Goal: Task Accomplishment & Management: Use online tool/utility

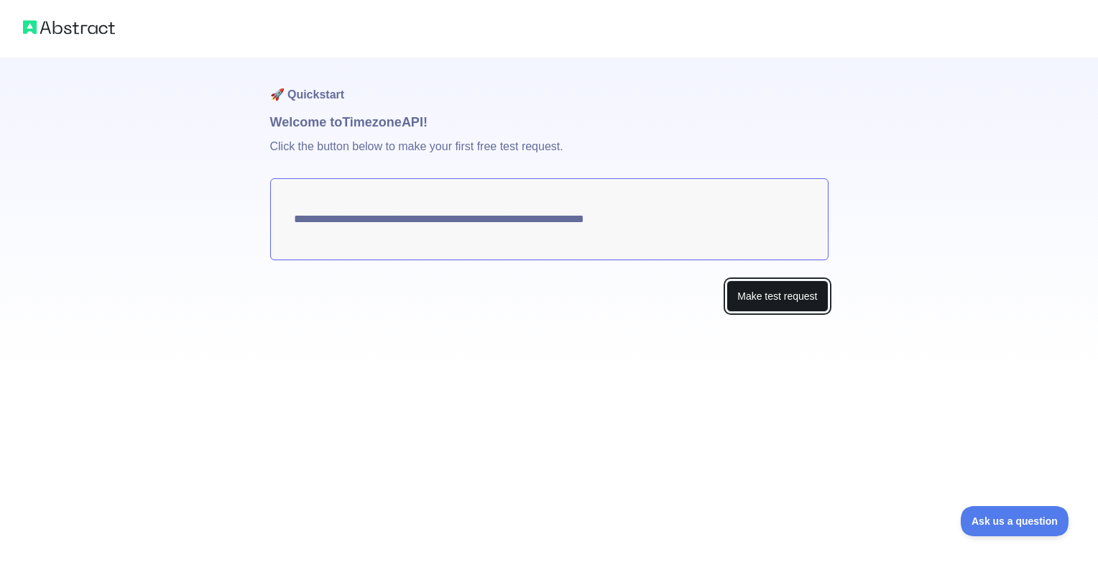
click at [806, 298] on button "Make test request" at bounding box center [777, 296] width 101 height 32
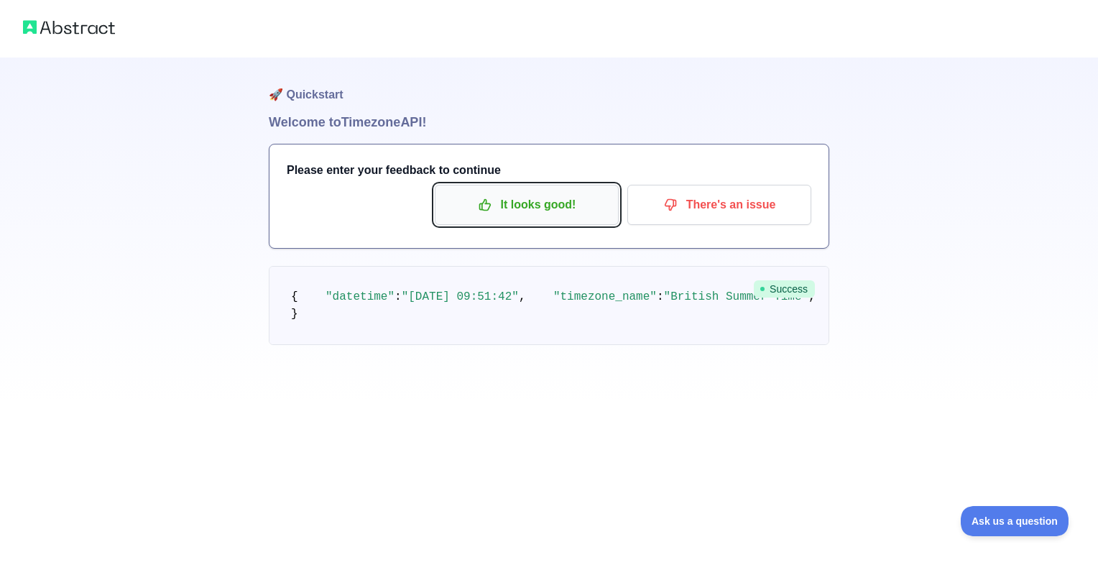
click at [578, 214] on p "It looks good!" at bounding box center [527, 205] width 162 height 24
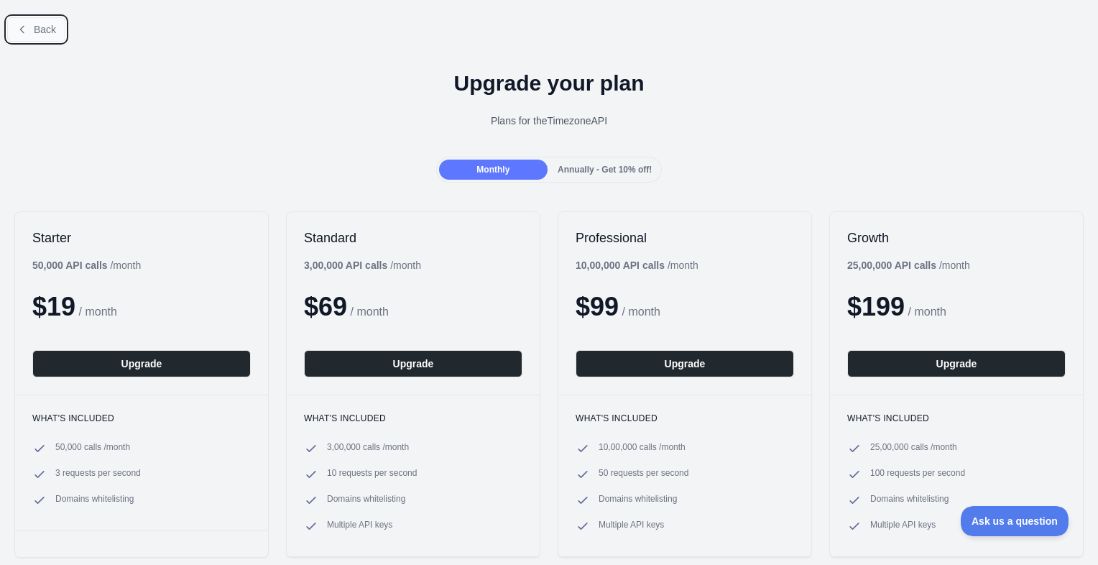
click at [46, 37] on button "Back" at bounding box center [36, 29] width 58 height 24
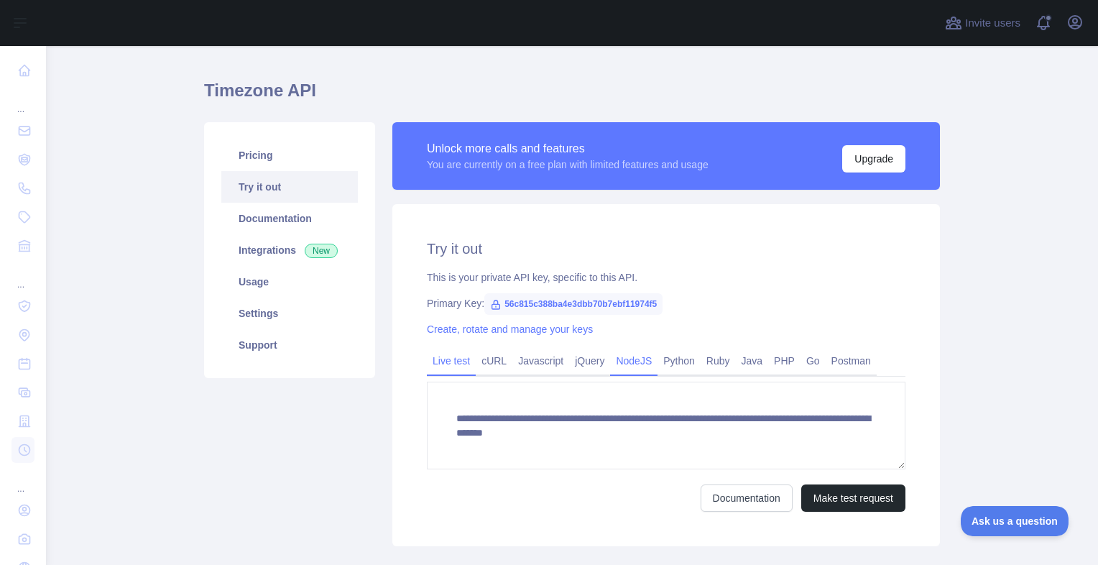
scroll to position [29, 0]
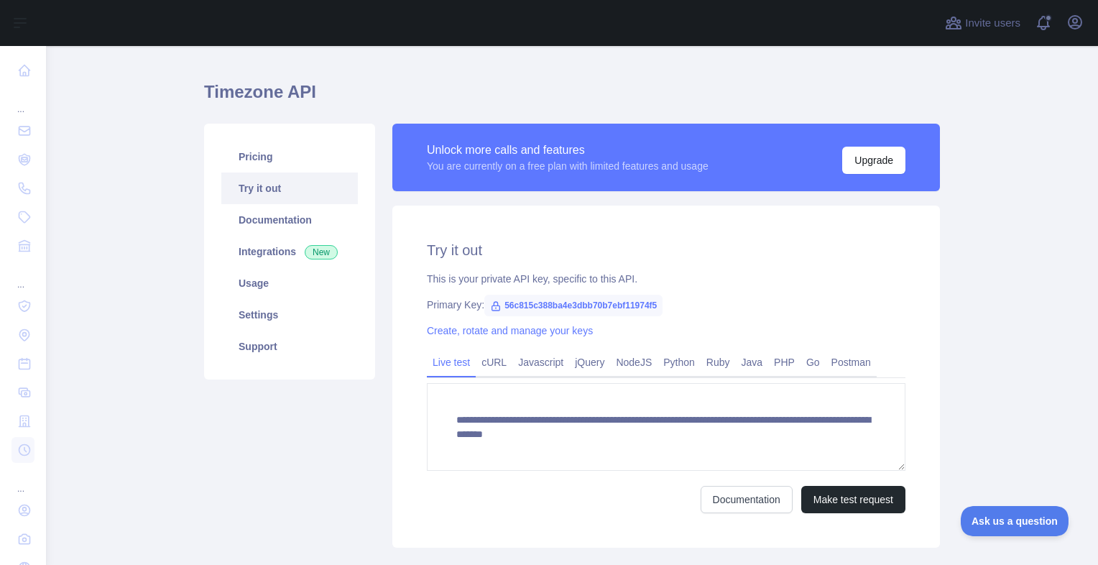
click at [497, 305] on span "56c815c388ba4e3dbb70b7ebf11974f5" at bounding box center [573, 306] width 178 height 22
click at [492, 305] on icon at bounding box center [496, 306] width 8 height 9
drag, startPoint x: 497, startPoint y: 303, endPoint x: 660, endPoint y: 303, distance: 163.2
click at [660, 303] on div "Primary Key: 56c815c388ba4e3dbb70b7ebf11974f5" at bounding box center [666, 305] width 479 height 14
copy span "56c815c388ba4e3dbb70b7ebf11974f5"
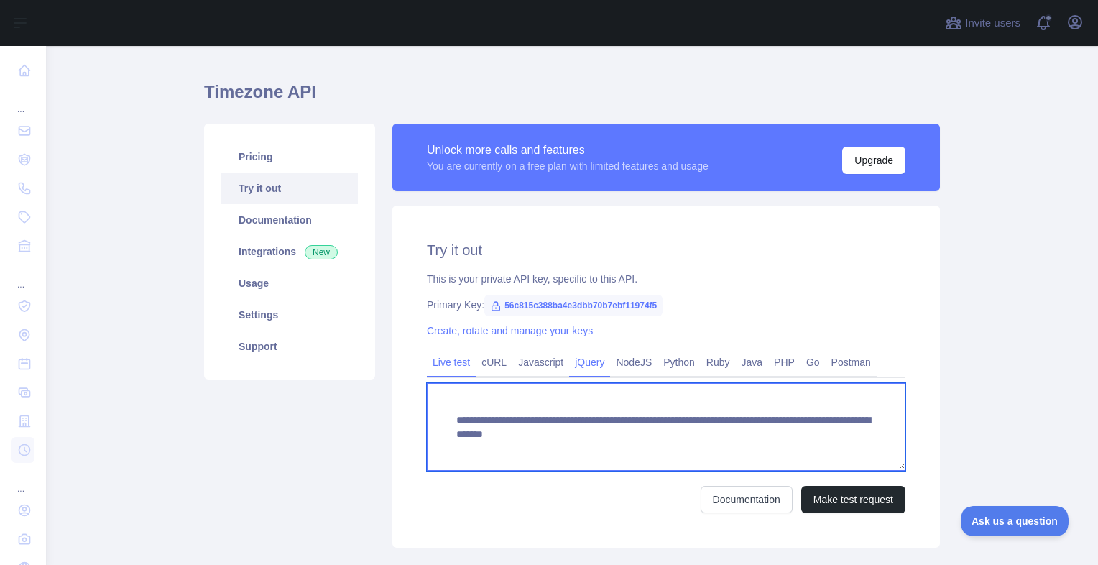
drag, startPoint x: 828, startPoint y: 433, endPoint x: 592, endPoint y: 358, distance: 247.5
click at [592, 358] on div "**********" at bounding box center [666, 431] width 479 height 164
click at [581, 469] on textarea "**********" at bounding box center [666, 427] width 479 height 88
drag, startPoint x: 827, startPoint y: 433, endPoint x: 474, endPoint y: 426, distance: 353.0
click at [474, 426] on textarea "**********" at bounding box center [666, 427] width 479 height 88
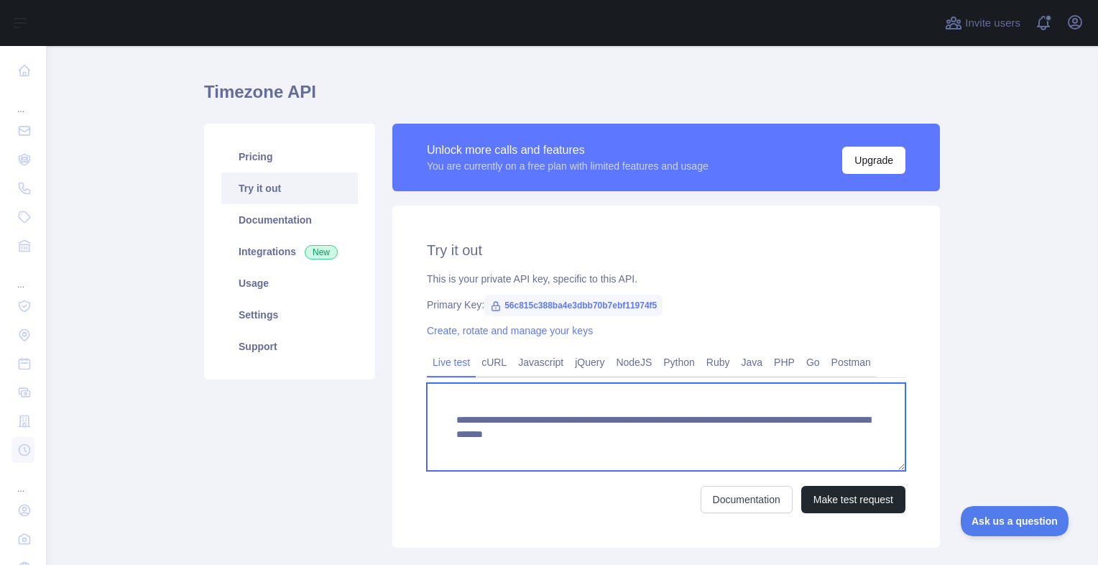
click at [827, 431] on textarea "**********" at bounding box center [666, 427] width 479 height 88
drag, startPoint x: 827, startPoint y: 431, endPoint x: 444, endPoint y: 402, distance: 383.5
click at [444, 402] on textarea "**********" at bounding box center [666, 427] width 479 height 88
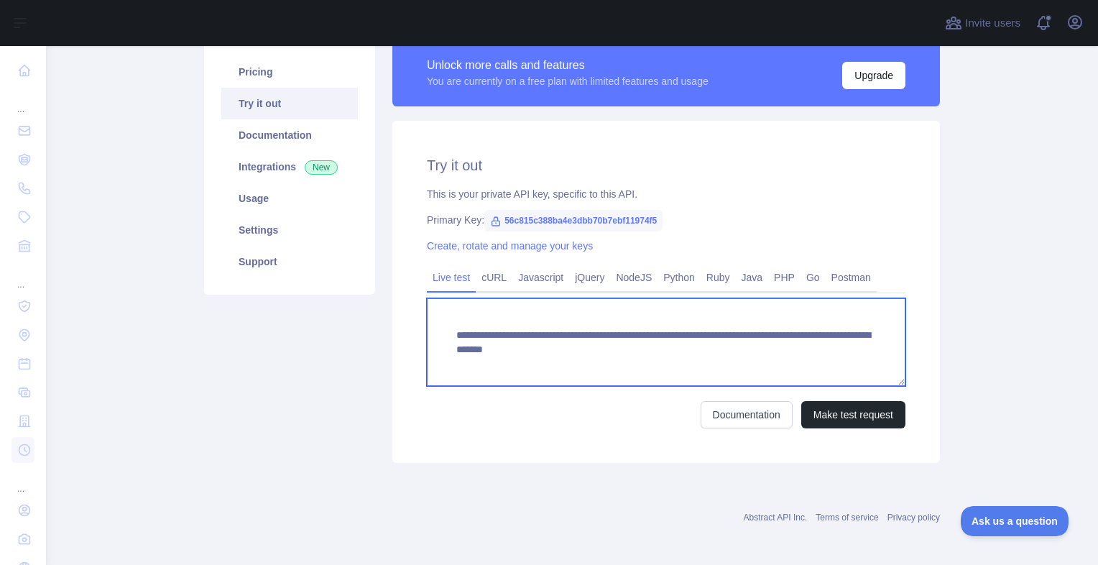
scroll to position [114, 0]
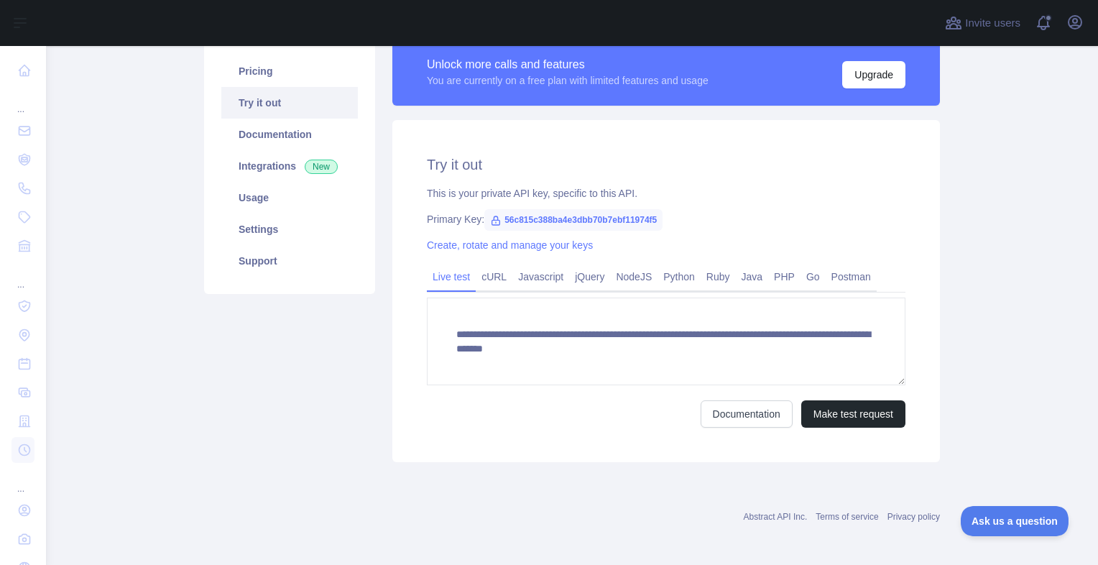
click at [384, 382] on div "**********" at bounding box center [666, 250] width 565 height 424
click at [527, 276] on link "Javascript" at bounding box center [540, 276] width 57 height 23
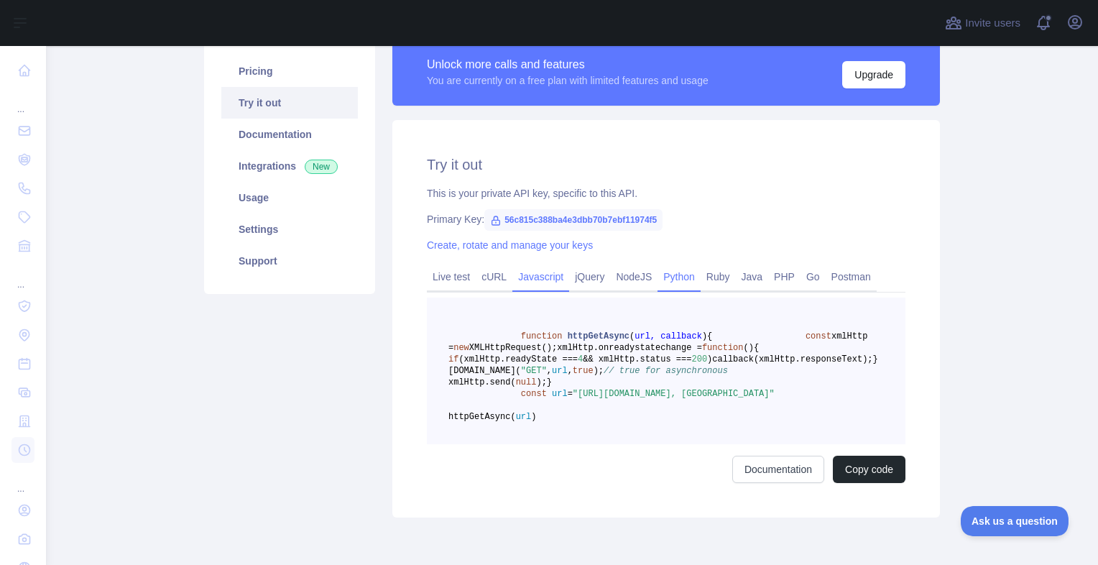
click at [681, 285] on link "Python" at bounding box center [679, 276] width 43 height 23
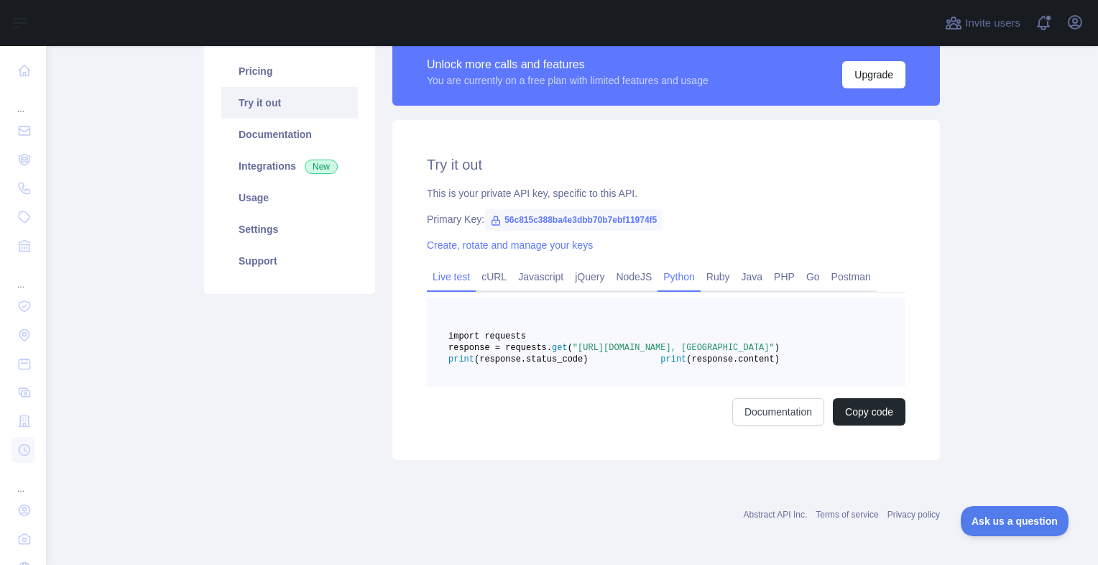
click at [463, 285] on link "Live test" at bounding box center [451, 276] width 49 height 23
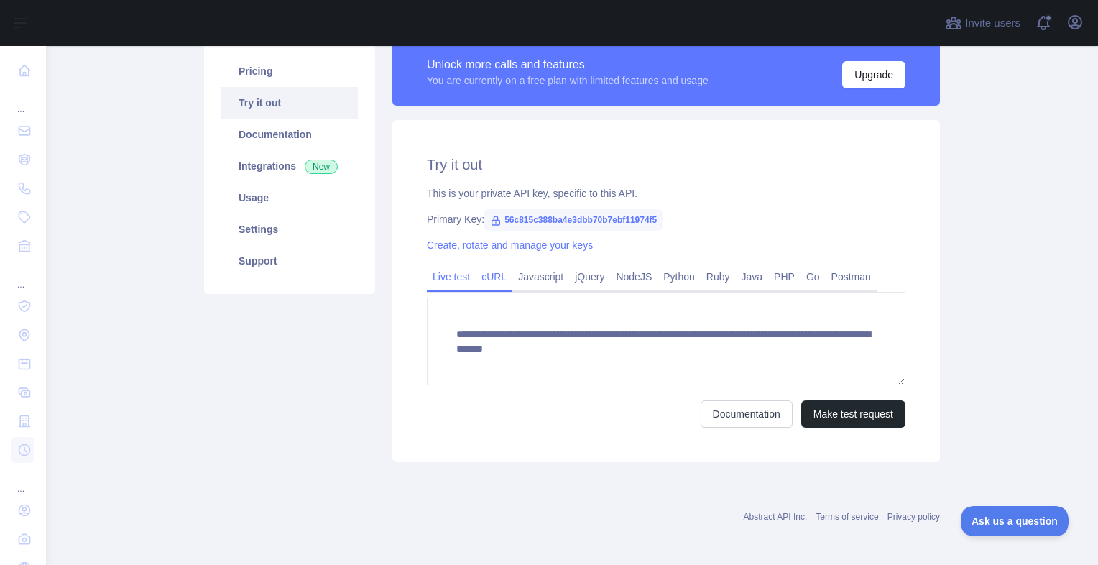
click at [484, 283] on link "cURL" at bounding box center [494, 276] width 37 height 23
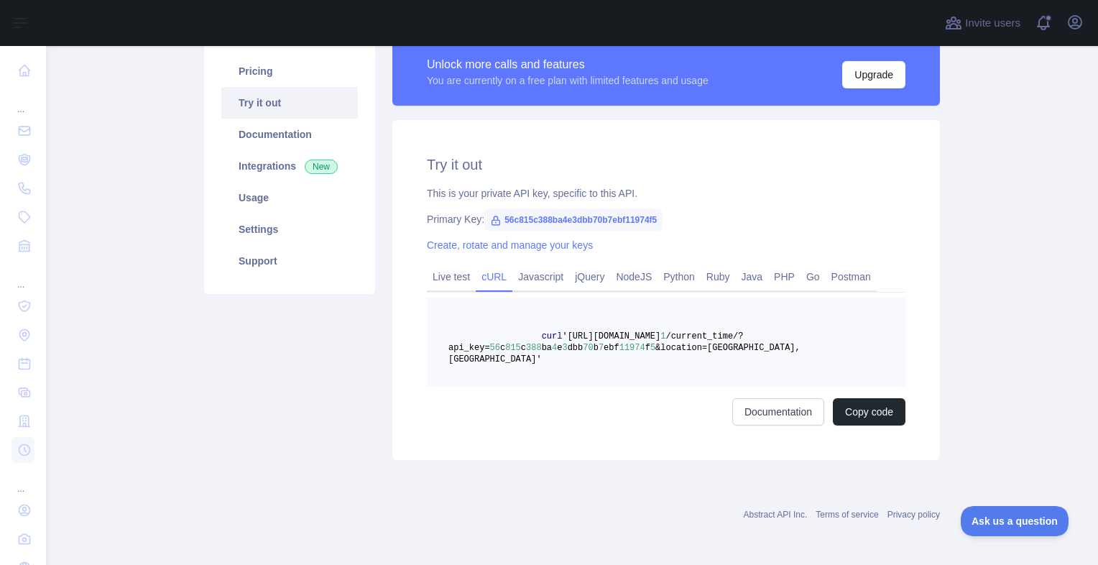
scroll to position [104, 0]
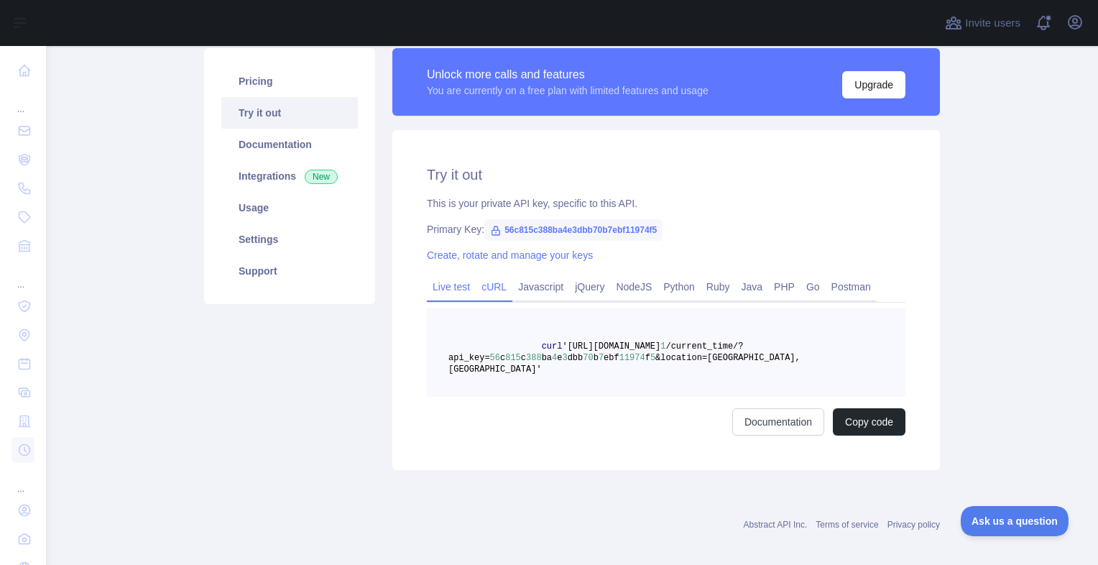
click at [446, 294] on link "Live test" at bounding box center [451, 286] width 49 height 23
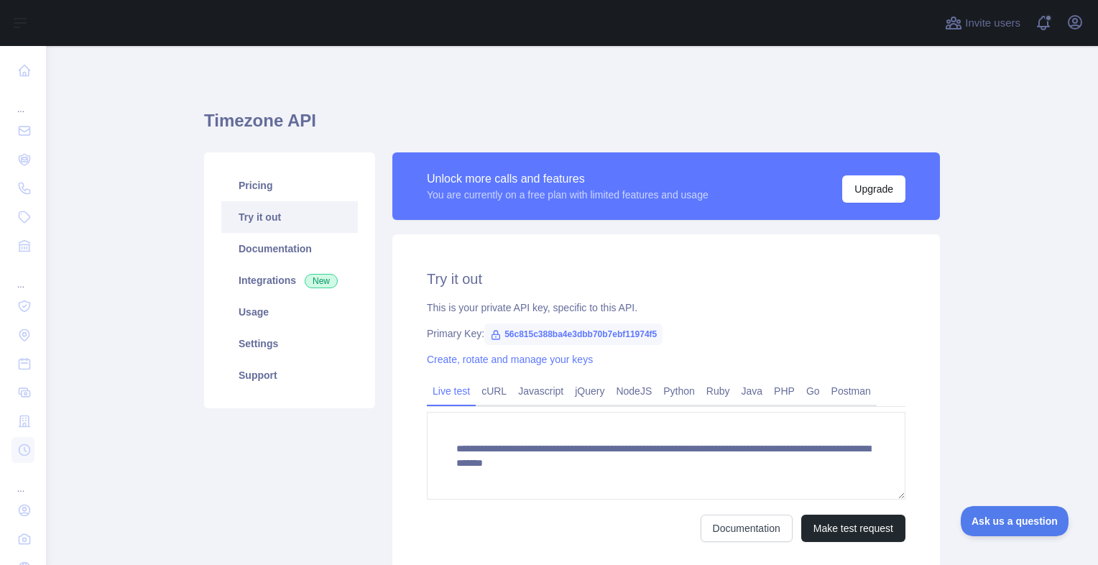
scroll to position [83, 0]
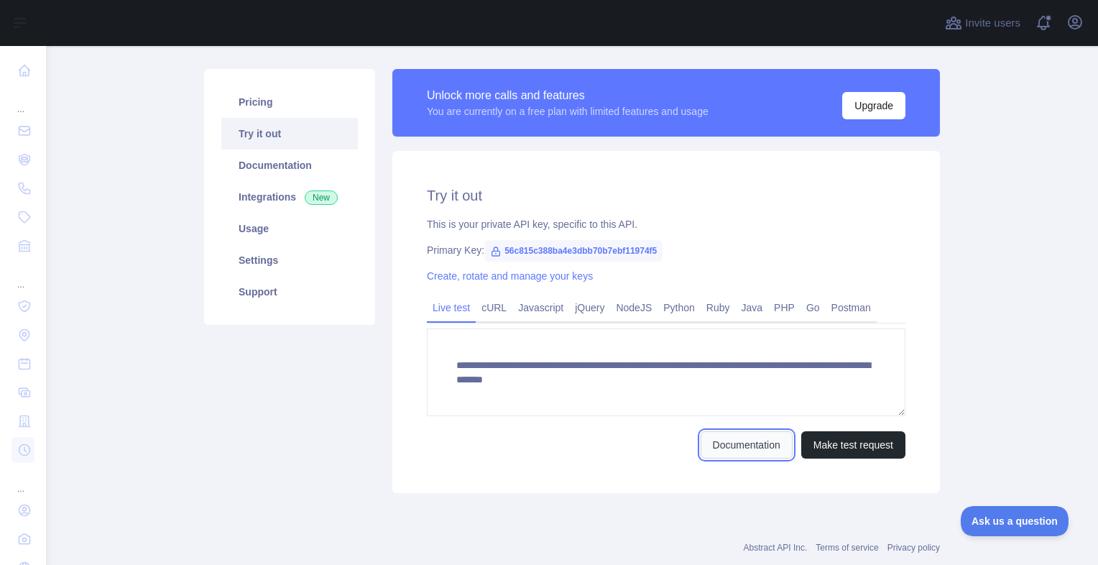
click at [759, 447] on link "Documentation" at bounding box center [747, 444] width 92 height 27
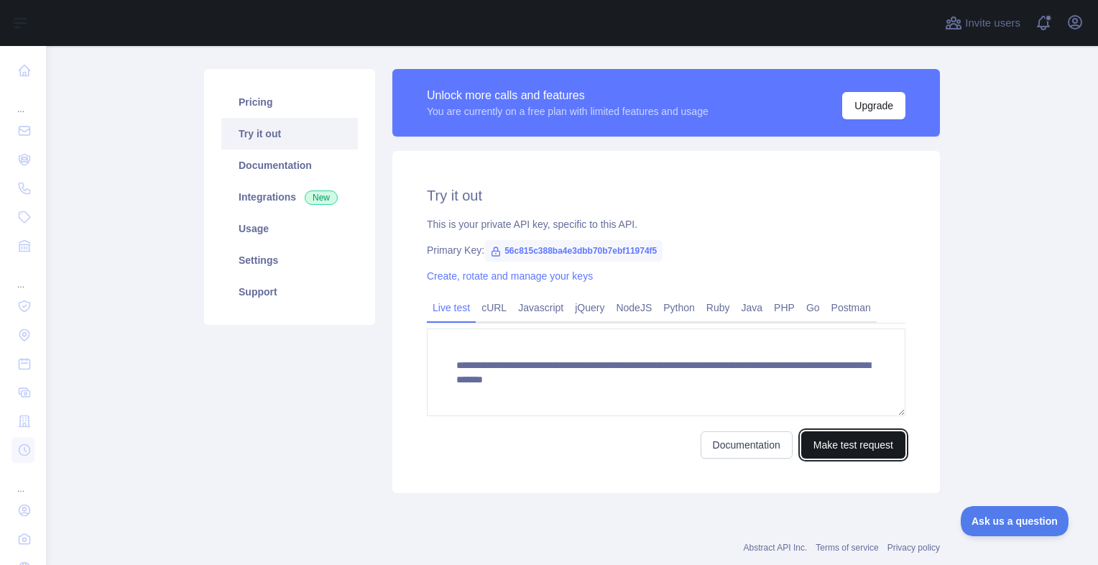
click at [832, 441] on button "Make test request" at bounding box center [853, 444] width 104 height 27
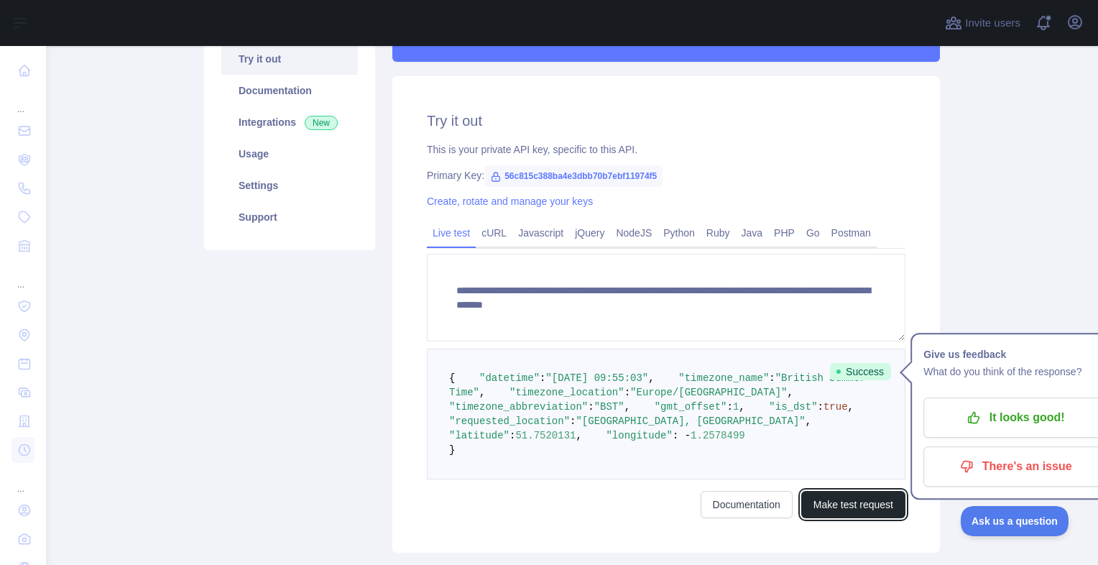
scroll to position [204, 0]
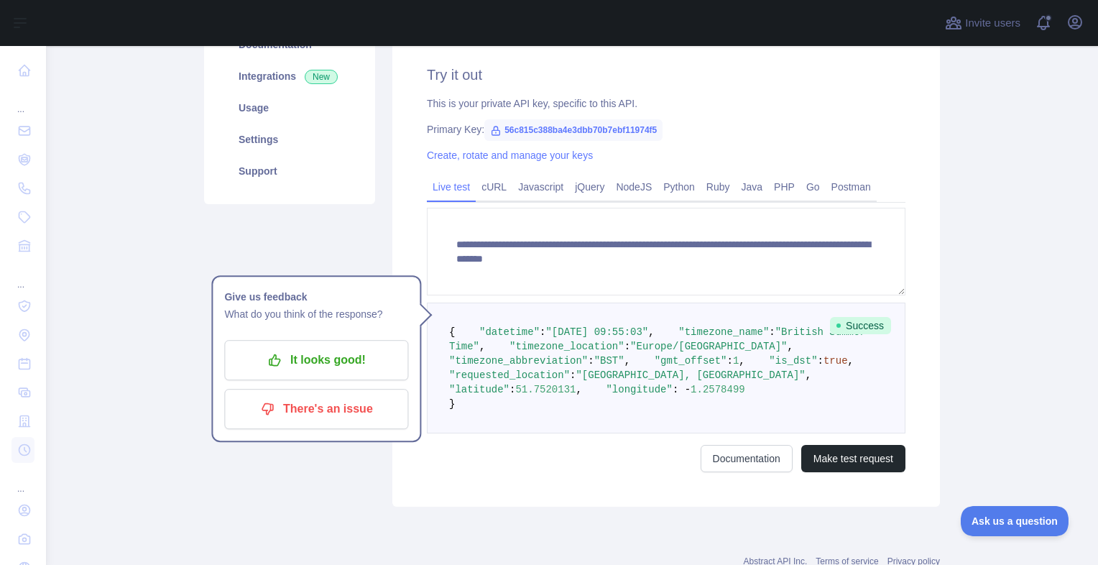
click at [364, 228] on div "Pricing Try it out Documentation Integrations New Usage Settings Support" at bounding box center [290, 227] width 188 height 558
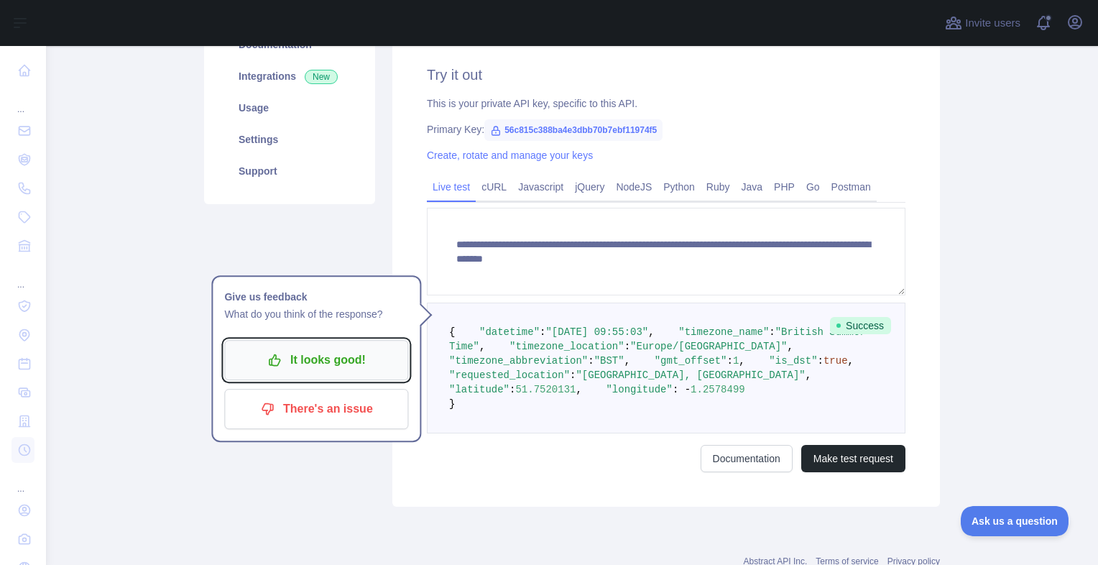
click at [348, 355] on p "It looks good!" at bounding box center [316, 360] width 162 height 24
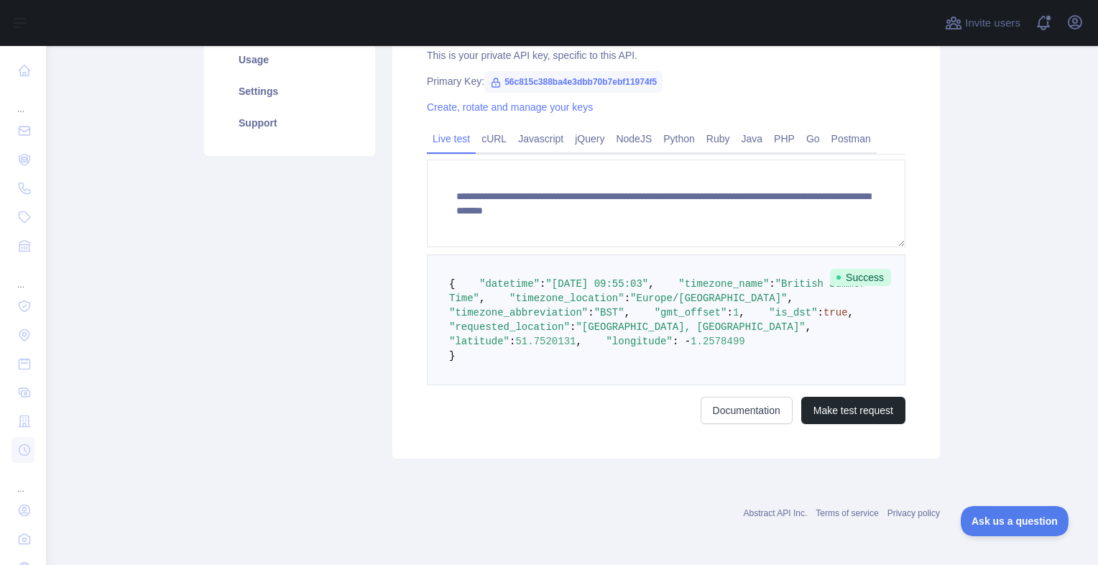
scroll to position [307, 0]
click at [882, 424] on button "Make test request" at bounding box center [853, 410] width 104 height 27
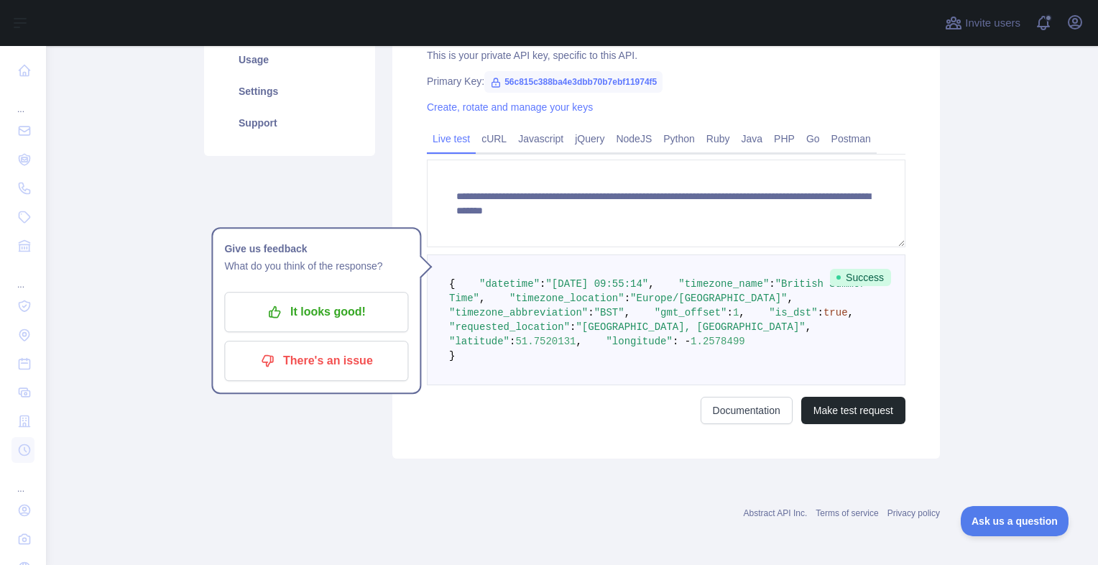
click at [322, 380] on div "Pricing Try it out Documentation Integrations New Usage Settings Support" at bounding box center [290, 179] width 188 height 558
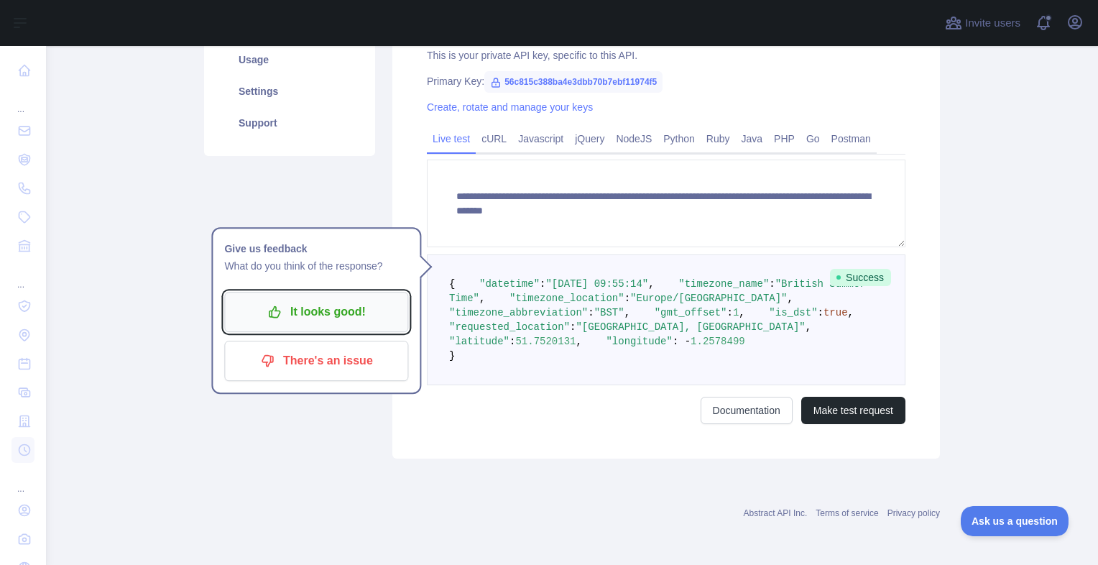
click at [375, 300] on p "It looks good!" at bounding box center [316, 312] width 162 height 24
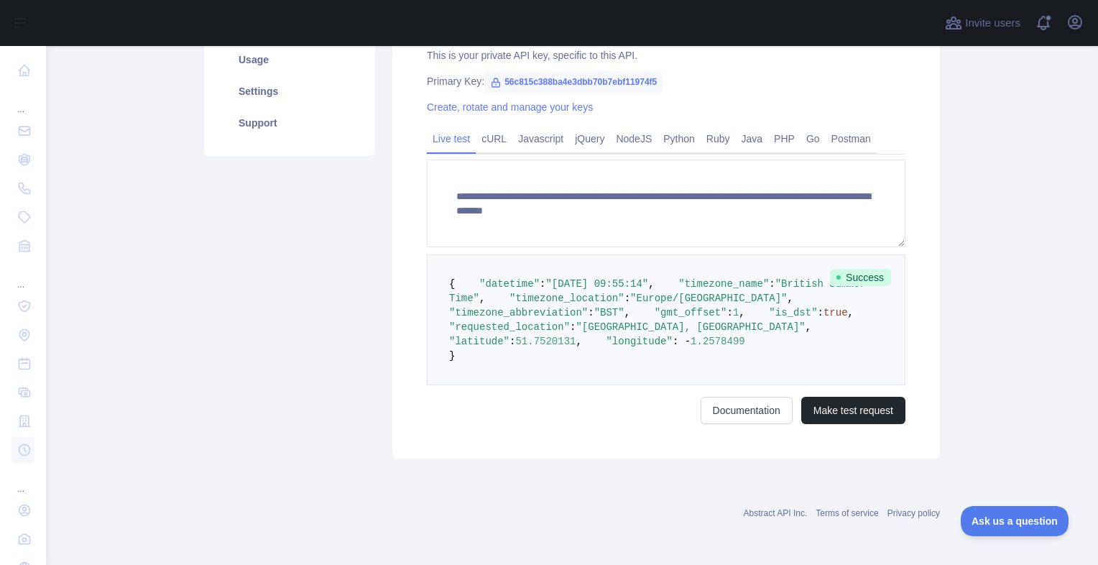
scroll to position [0, 0]
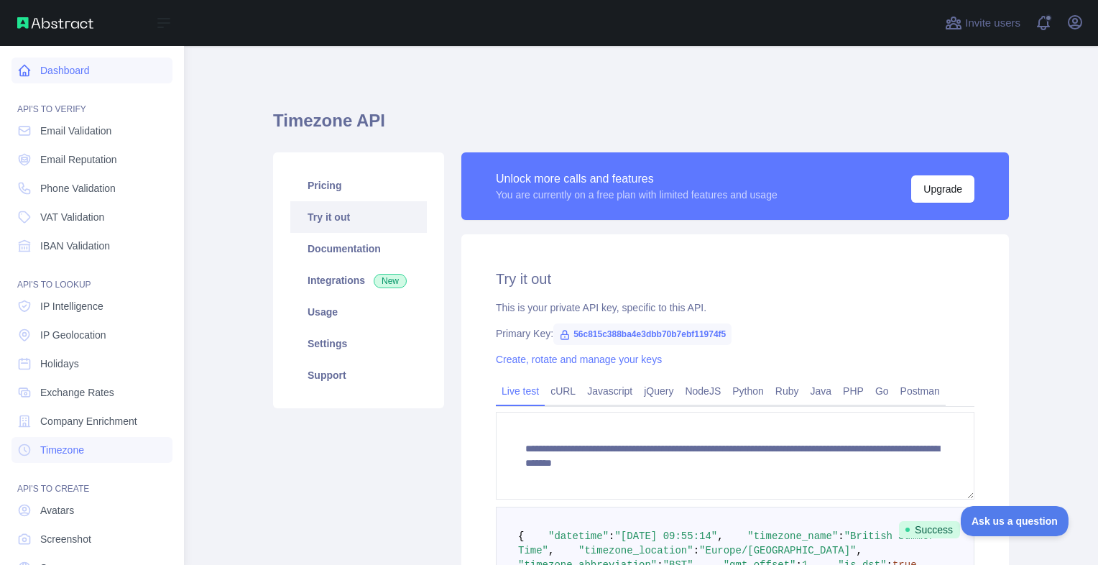
click at [29, 62] on link "Dashboard" at bounding box center [92, 71] width 161 height 26
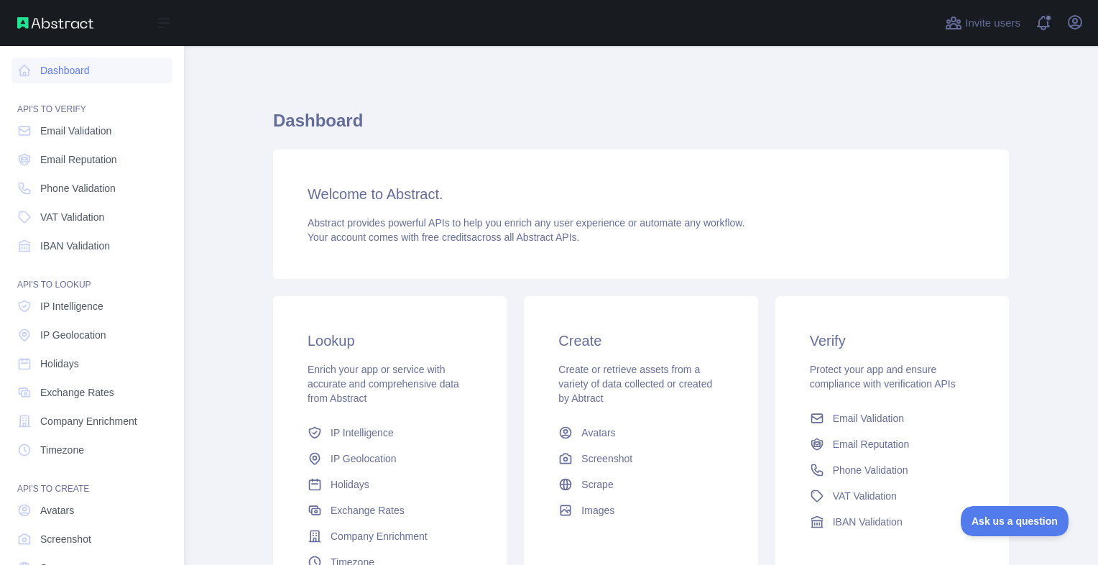
click at [37, 21] on img at bounding box center [55, 23] width 76 height 12
click at [55, 25] on img at bounding box center [55, 23] width 76 height 12
